Goal: Task Accomplishment & Management: Complete application form

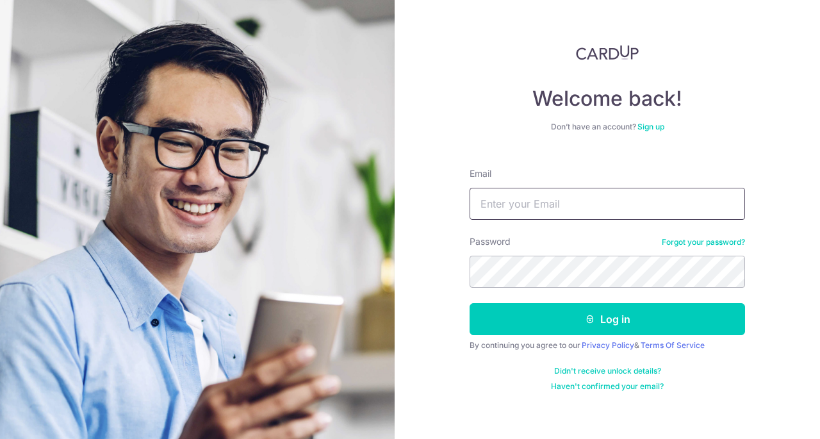
type input "[EMAIL_ADDRESS][DOMAIN_NAME]"
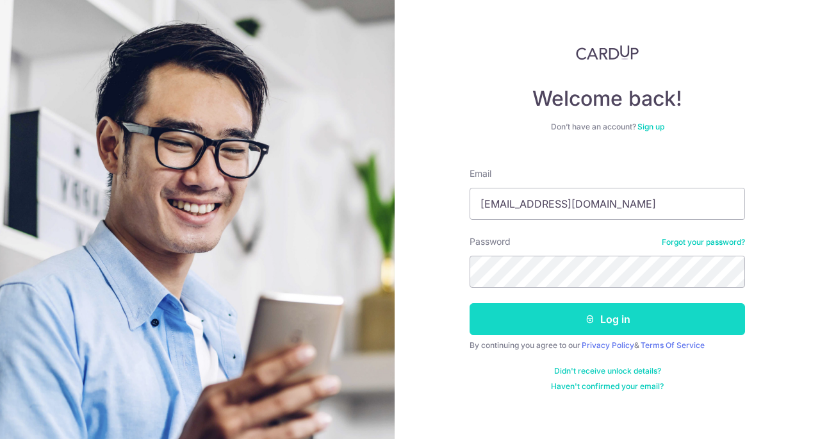
click at [599, 311] on button "Log in" at bounding box center [606, 319] width 275 height 32
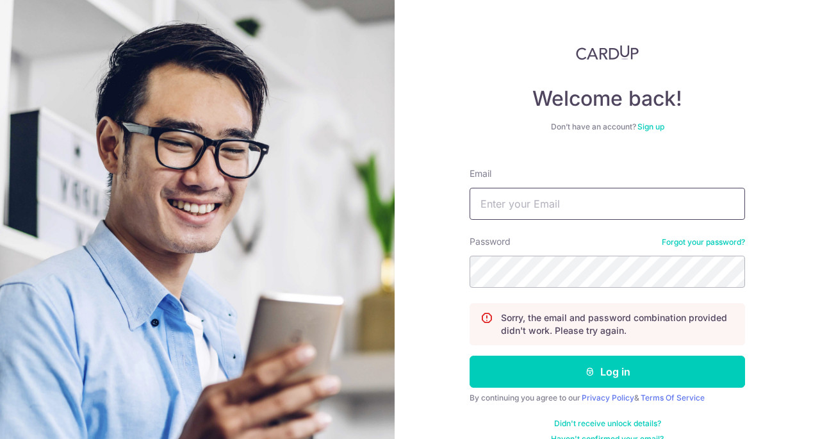
click at [526, 195] on input "Email" at bounding box center [606, 204] width 275 height 32
type input "youscandice@gmail.com"
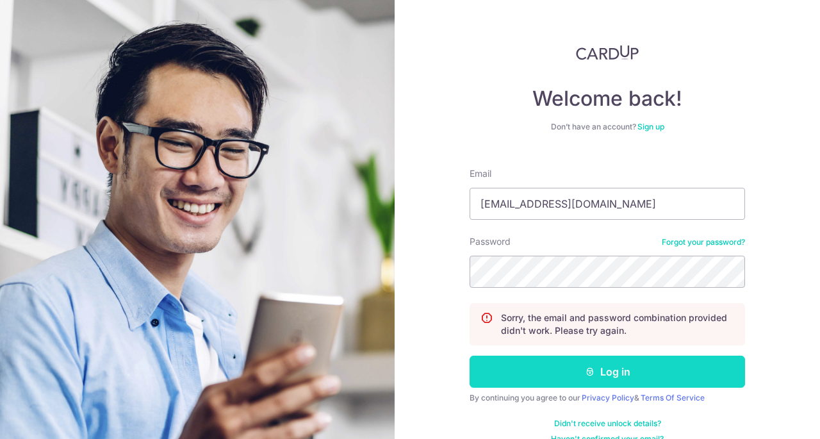
click at [604, 376] on button "Log in" at bounding box center [606, 371] width 275 height 32
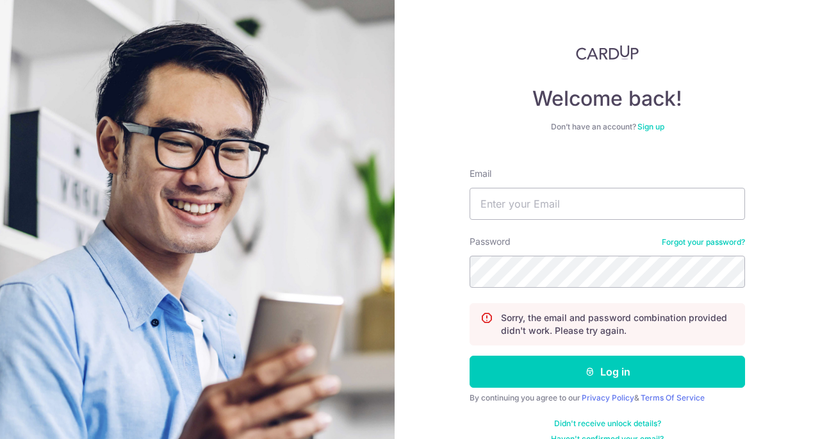
click at [772, 302] on div "Welcome back! Don’t have an account? Sign up Email Password Forgot your passwor…" at bounding box center [607, 219] width 425 height 439
click at [646, 121] on div "Welcome back! Don’t have an account? Sign up Email Password Forgot your passwor…" at bounding box center [606, 244] width 275 height 399
click at [646, 123] on link "Sign up" at bounding box center [650, 127] width 27 height 10
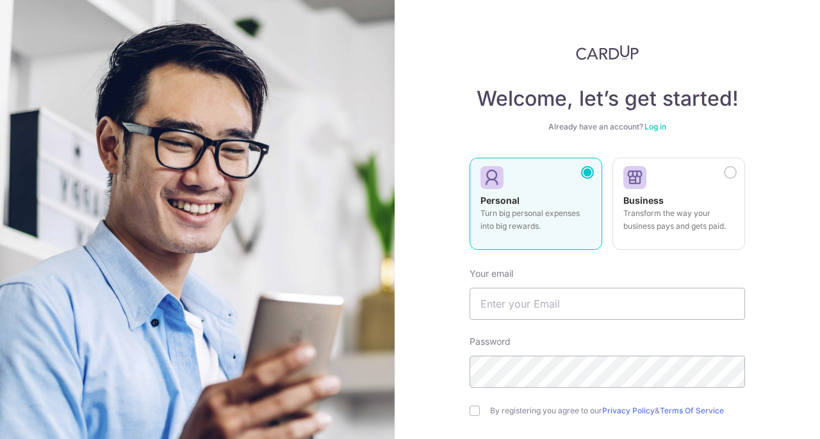
click at [522, 223] on p "Turn big personal expenses into big rewards." at bounding box center [535, 220] width 111 height 26
click at [550, 311] on input "text" at bounding box center [606, 304] width 275 height 32
type input "youscandice@gmail.com"
click at [469, 407] on input "checkbox" at bounding box center [474, 410] width 10 height 10
checkbox input "true"
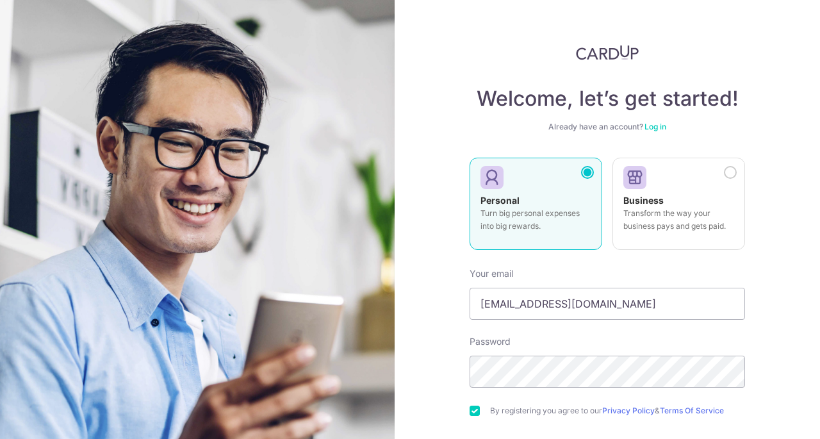
scroll to position [119, 0]
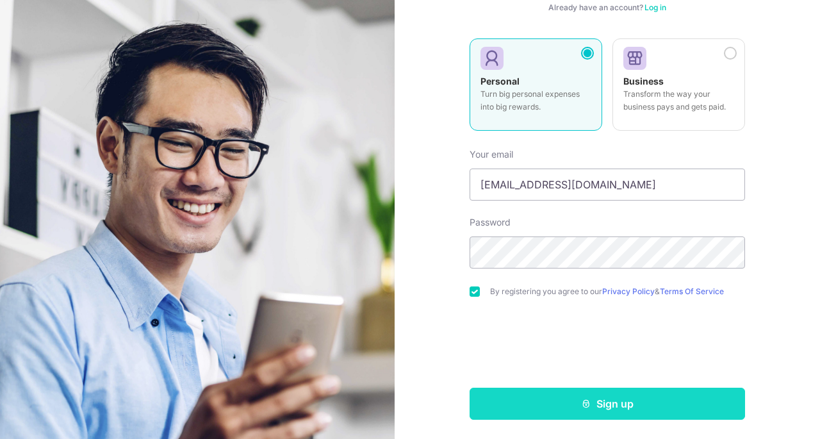
click at [548, 407] on button "Sign up" at bounding box center [606, 403] width 275 height 32
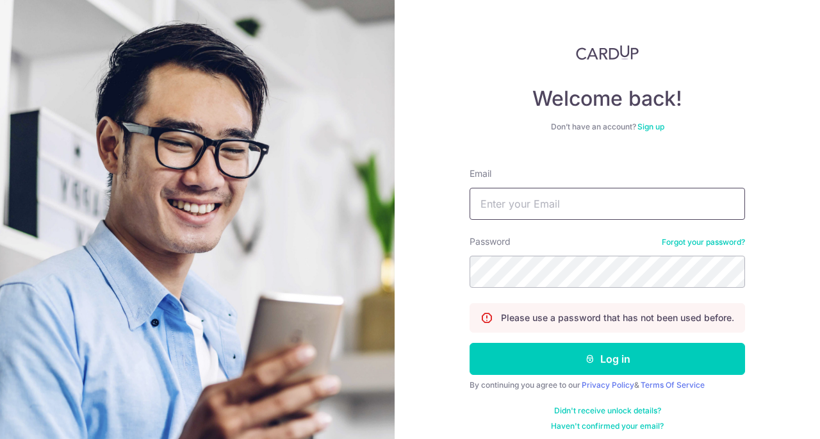
click at [559, 212] on input "Email" at bounding box center [606, 204] width 275 height 32
type input "[EMAIL_ADDRESS][DOMAIN_NAME]"
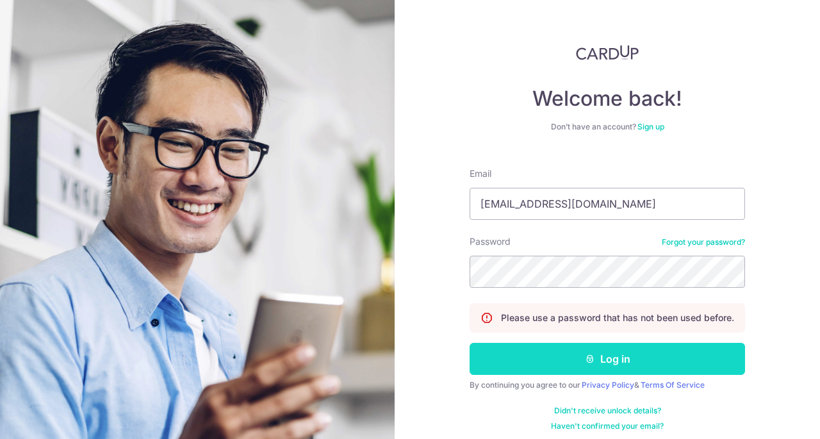
click at [588, 358] on icon "submit" at bounding box center [590, 359] width 10 height 10
